Goal: Communication & Community: Answer question/provide support

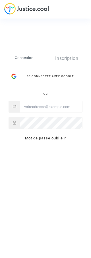
click at [55, 75] on div "Se connecter avec Google" at bounding box center [46, 75] width 74 height 11
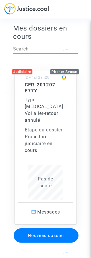
click at [80, 37] on div "Mes dossiers en cours Search Judiciaire Pitcher Avocat [DATE] 23h20 CFR-201207-…" at bounding box center [45, 154] width 73 height 267
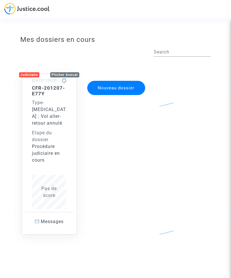
click at [56, 121] on span "[MEDICAL_DATA] : Vol aller-retour annulé" at bounding box center [49, 116] width 34 height 19
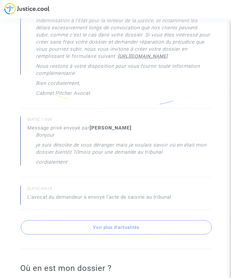
scroll to position [385, 0]
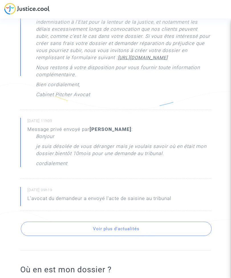
click at [91, 236] on button "Voir plus d'actualités" at bounding box center [116, 229] width 190 height 14
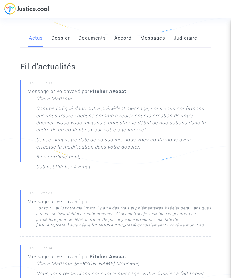
scroll to position [0, 0]
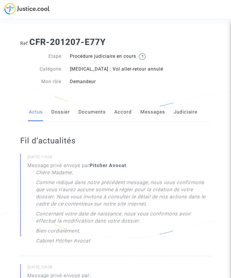
click at [61, 110] on link "Dossier" at bounding box center [60, 112] width 19 height 19
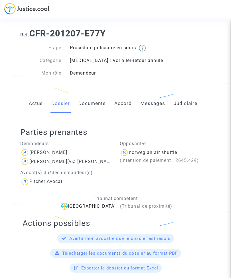
scroll to position [9, 0]
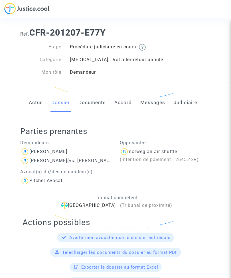
click at [91, 104] on link "Documents" at bounding box center [91, 103] width 27 height 19
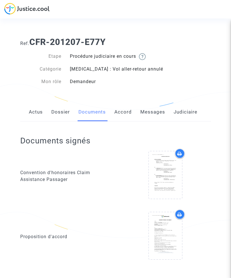
click at [91, 108] on link "Accord" at bounding box center [122, 112] width 17 height 19
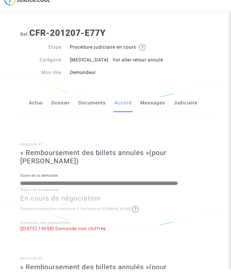
scroll to position [10, 0]
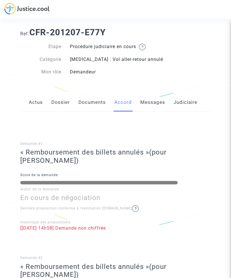
click at [91, 99] on link "Messages" at bounding box center [152, 102] width 25 height 19
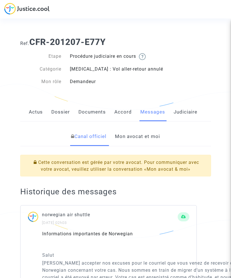
click at [91, 112] on link "Judiciaire" at bounding box center [185, 112] width 24 height 19
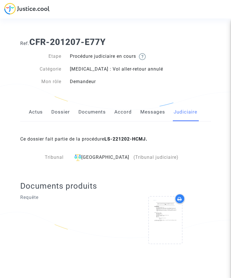
click at [91, 112] on link "Messages" at bounding box center [152, 112] width 25 height 19
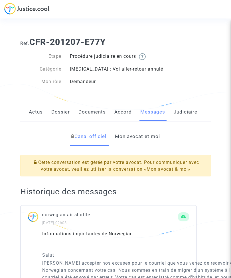
click at [91, 135] on link "Mon avocat et moi" at bounding box center [137, 136] width 45 height 19
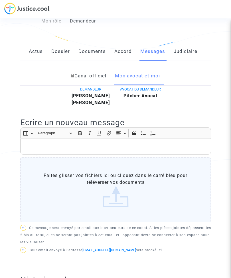
scroll to position [61, 0]
click at [43, 150] on p "Rich Text Editor, main" at bounding box center [115, 146] width 184 height 7
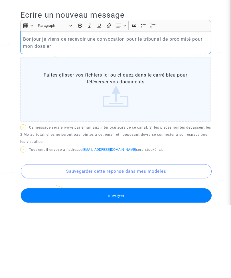
scroll to position [96, 0]
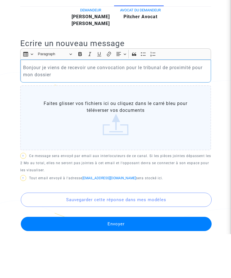
click at [91, 138] on label "Faites glisser vos fichiers ici ou cliquez dans le carré bleu pour téléverser v…" at bounding box center [115, 162] width 190 height 65
click at [0, 0] on input "Faites glisser vos fichiers ici ou cliquez dans le carré bleu pour téléverser v…" at bounding box center [0, 0] width 0 height 0
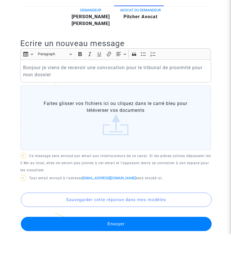
scroll to position [140, 0]
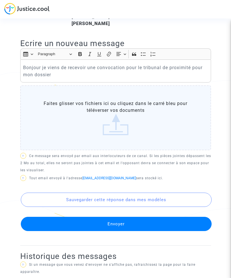
click at [91, 136] on label "Faites glisser vos fichiers ici ou cliquez dans le carré bleu pour téléverser v…" at bounding box center [115, 117] width 190 height 65
click at [0, 0] on input "Faites glisser vos fichiers ici ou cliquez dans le carré bleu pour téléverser v…" at bounding box center [0, 0] width 0 height 0
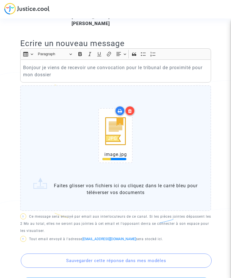
scroll to position [145, 0]
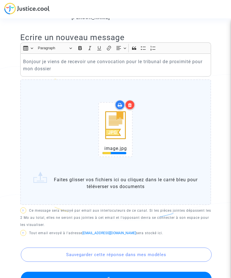
click at [57, 73] on p "Bonjour je viens de recevoir une convocation pour le tribunal de proximité pour…" at bounding box center [115, 65] width 184 height 14
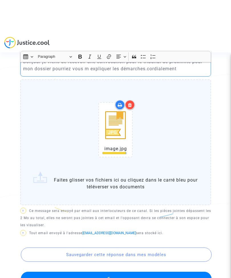
scroll to position [180, 0]
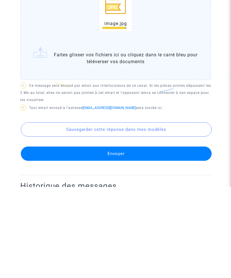
click at [91, 238] on button "Envoyer" at bounding box center [116, 245] width 190 height 14
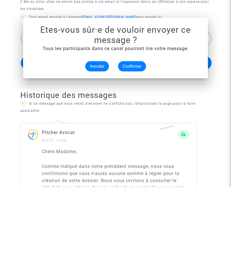
scroll to position [0, 0]
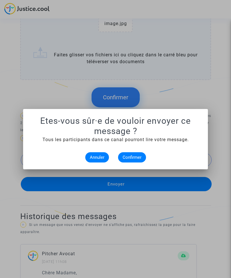
click at [91, 159] on span "Confirmer" at bounding box center [131, 157] width 19 height 5
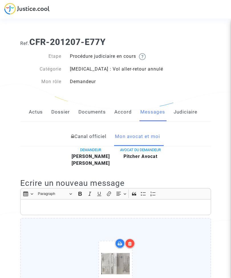
click at [39, 105] on link "Actus" at bounding box center [36, 112] width 14 height 19
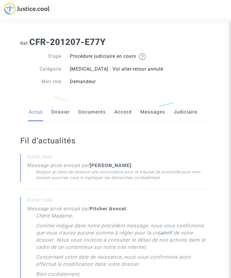
click at [91, 112] on link "Documents" at bounding box center [91, 112] width 27 height 19
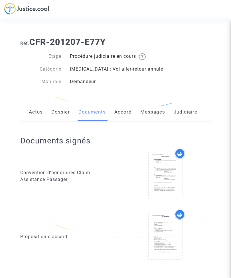
click at [34, 116] on link "Actus" at bounding box center [36, 112] width 14 height 19
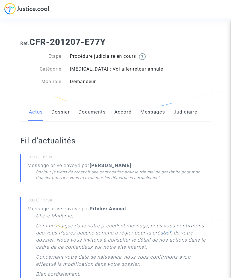
click at [91, 113] on link "Documents" at bounding box center [91, 112] width 27 height 19
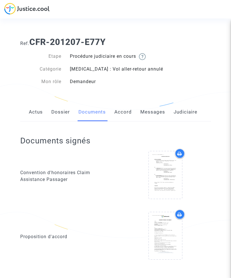
click at [91, 114] on link "Accord" at bounding box center [122, 112] width 17 height 19
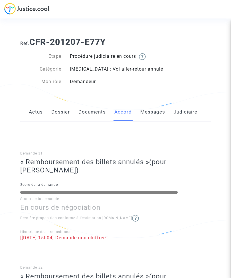
click at [91, 113] on link "Judiciaire" at bounding box center [185, 112] width 24 height 19
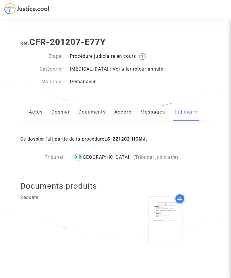
click at [91, 112] on link "Documents" at bounding box center [91, 112] width 27 height 19
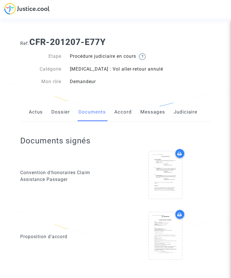
click at [91, 110] on link "Messages" at bounding box center [152, 112] width 25 height 19
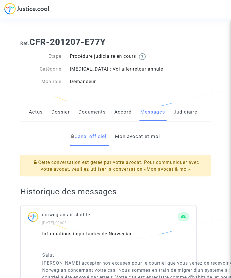
click at [91, 137] on link "Mon avocat et moi" at bounding box center [137, 136] width 45 height 19
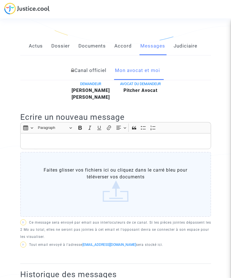
scroll to position [70, 0]
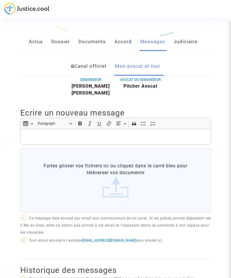
click at [91, 199] on label "Faites glisser vos fichiers ici ou cliquez dans le carré bleu pour téléverser v…" at bounding box center [115, 180] width 190 height 65
click at [0, 0] on input "Faites glisser vos fichiers ici ou cliquez dans le carré bleu pour téléverser v…" at bounding box center [0, 0] width 0 height 0
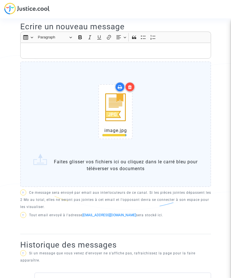
scroll to position [157, 0]
click at [41, 53] on div "Rich Text Editor, main" at bounding box center [115, 51] width 190 height 16
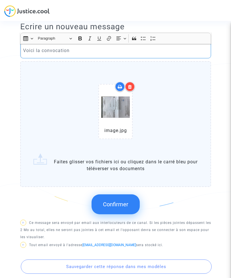
scroll to position [160, 0]
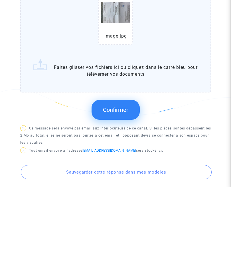
click at [91, 256] on button "Sauvegarder cette réponse dans mes modèles" at bounding box center [116, 263] width 190 height 14
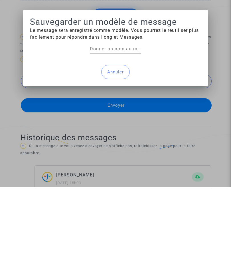
scroll to position [0, 0]
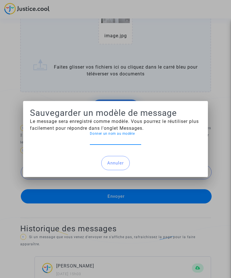
click at [91, 142] on input "Donner un nom au modèle" at bounding box center [115, 139] width 51 height 5
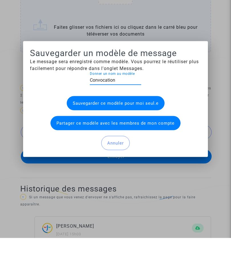
type input "Convocation"
click at [91, 156] on button "Partager ce modèle avec les membres de mon compte" at bounding box center [115, 163] width 130 height 14
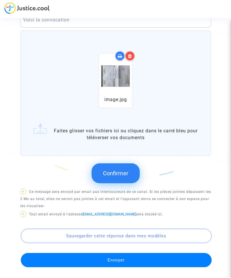
scroll to position [192, 0]
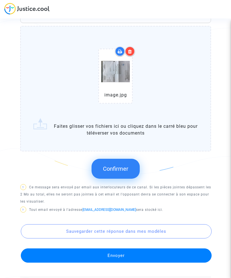
click at [91, 172] on span "Confirmer" at bounding box center [115, 168] width 25 height 7
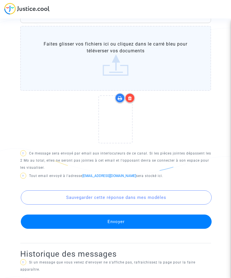
click at [91, 229] on button "Envoyer" at bounding box center [116, 222] width 190 height 14
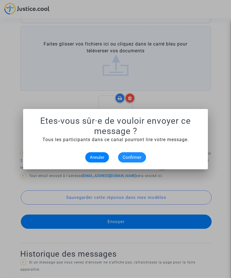
click at [91, 159] on span "Confirmer" at bounding box center [131, 157] width 19 height 5
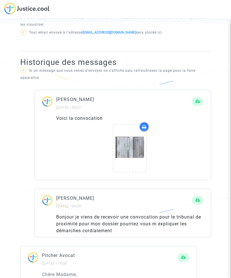
scroll to position [280, 0]
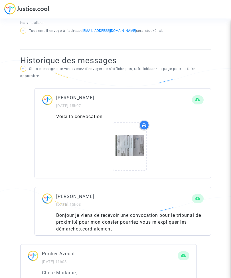
click at [91, 156] on icon at bounding box center [129, 146] width 19 height 18
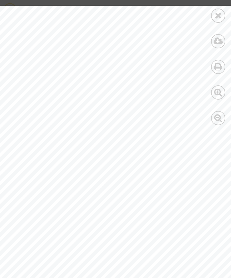
scroll to position [0, 131]
click at [91, 15] on div at bounding box center [218, 16] width 14 height 14
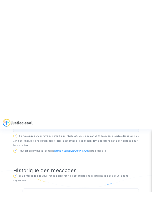
scroll to position [0, 0]
